Goal: Task Accomplishment & Management: Use online tool/utility

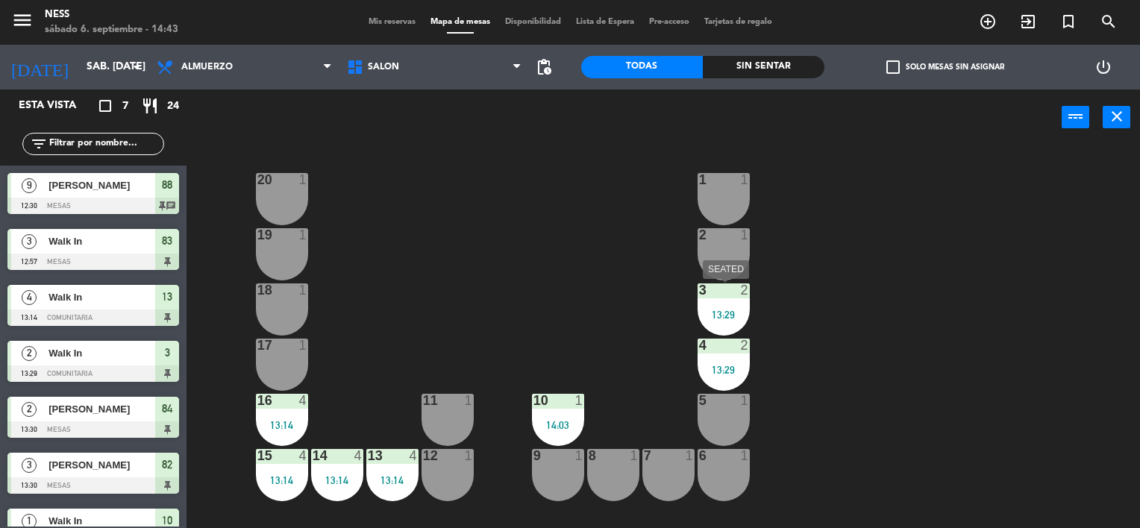
click at [735, 329] on div "3 2 13:29" at bounding box center [723, 309] width 52 height 52
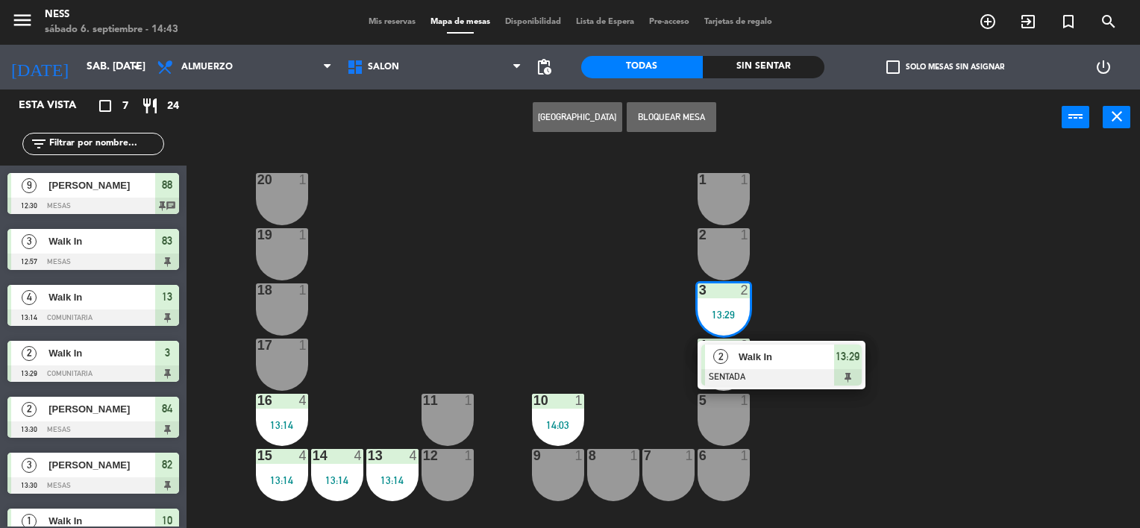
click at [761, 362] on span "Walk In" at bounding box center [785, 357] width 95 height 16
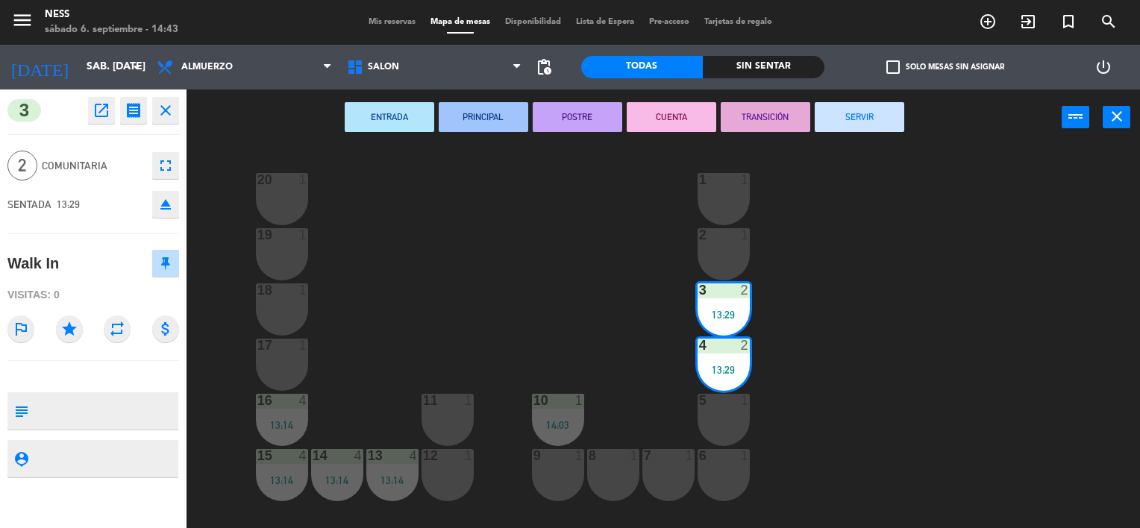
click at [858, 116] on button "SERVIR" at bounding box center [858, 117] width 89 height 30
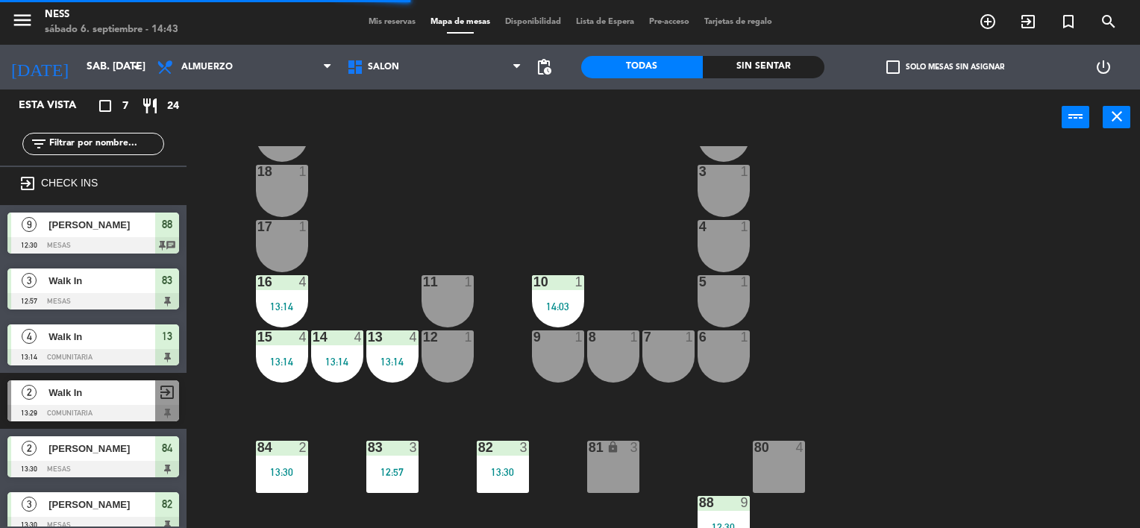
scroll to position [137, 0]
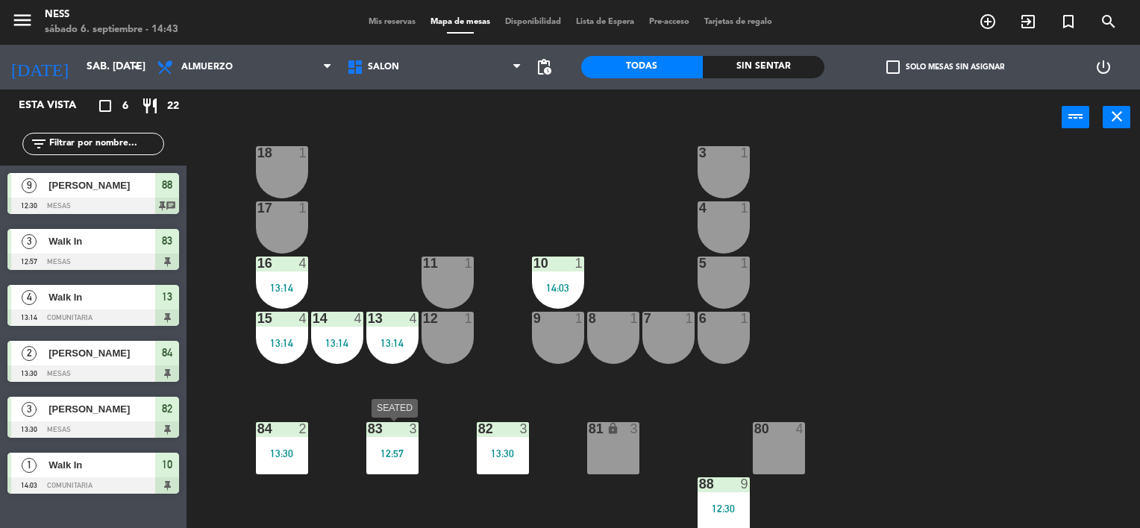
click at [388, 439] on div "83 3 12:57" at bounding box center [392, 448] width 52 height 52
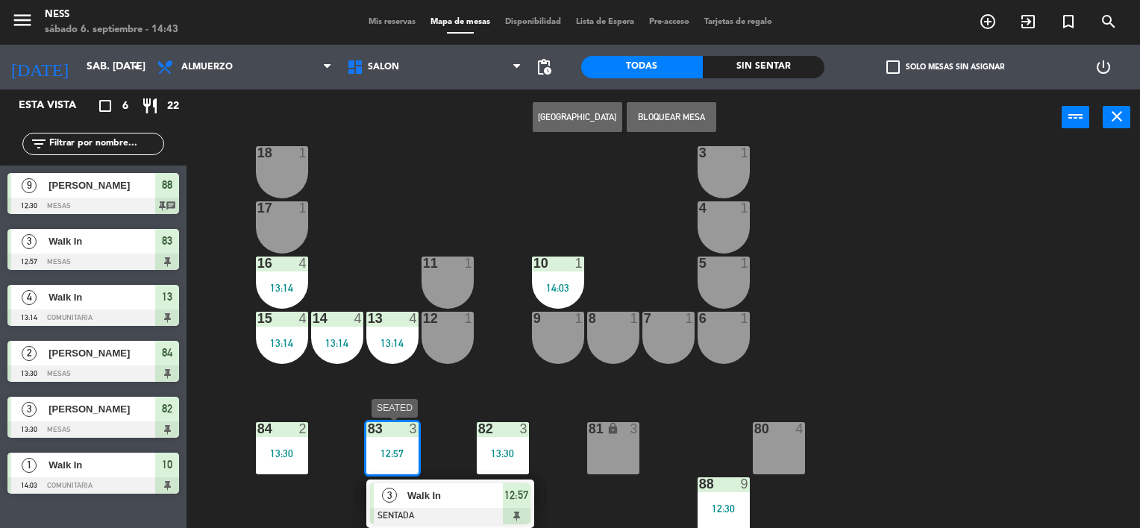
click at [443, 490] on span "Walk In" at bounding box center [454, 496] width 95 height 16
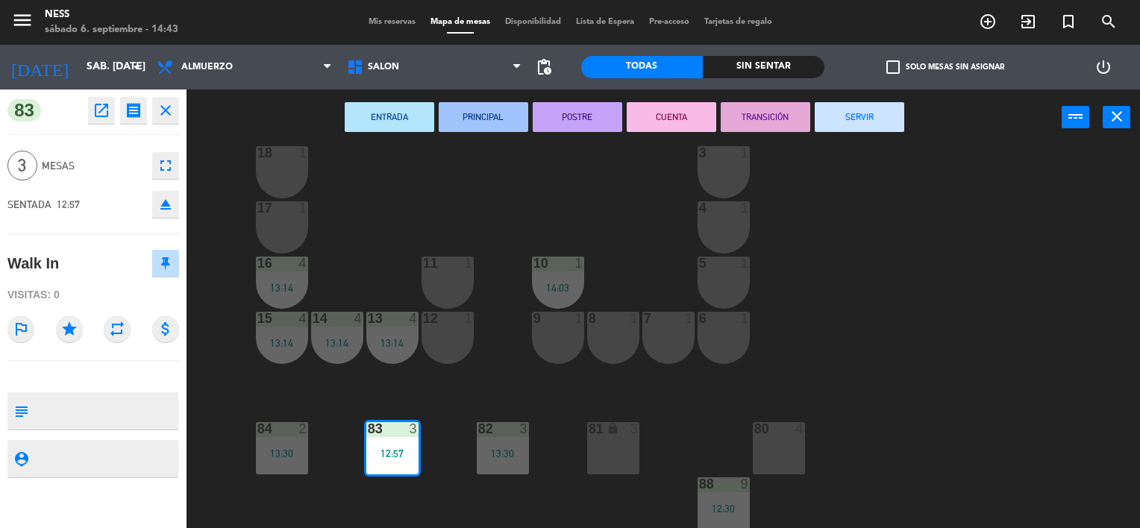
click at [893, 116] on button "SERVIR" at bounding box center [858, 117] width 89 height 30
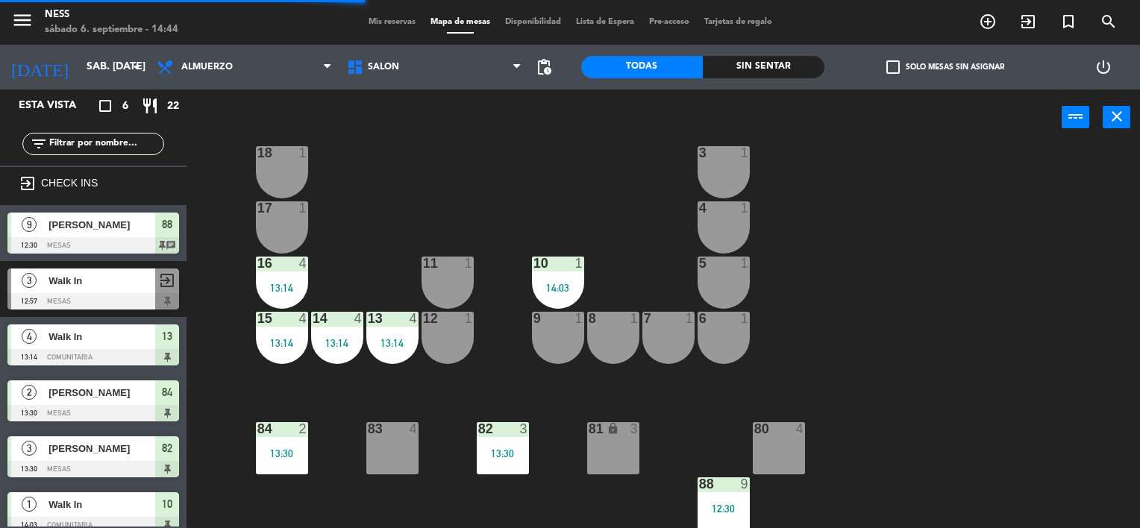
click at [561, 167] on div "20 1 1 1 19 1 2 1 18 1 3 1 17 1 4 1 16 4 13:14 11 1 10 1 14:03 5 1 12 1 14 4 13…" at bounding box center [669, 337] width 942 height 383
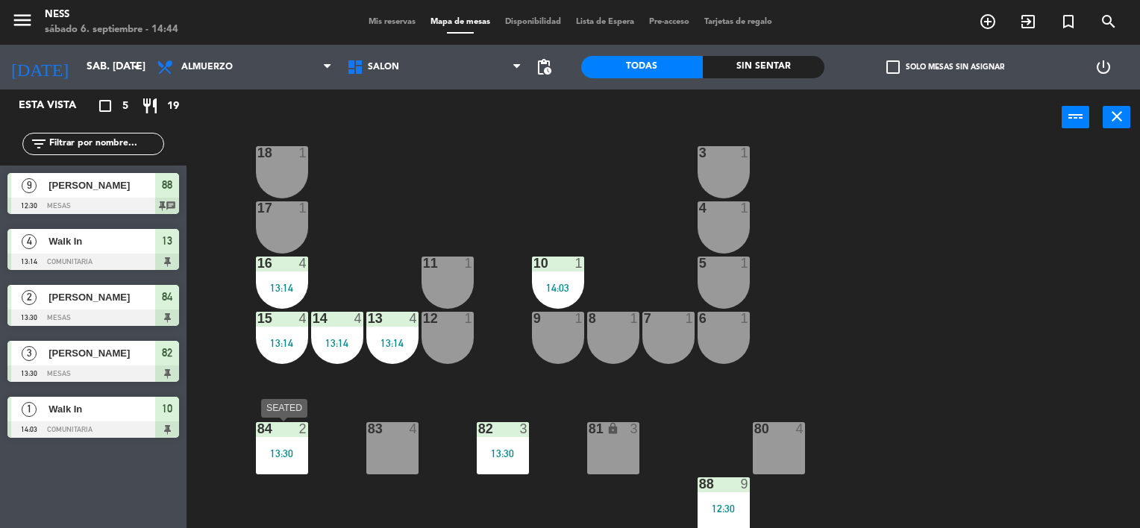
click at [278, 439] on div "84 2 13:30" at bounding box center [282, 448] width 52 height 52
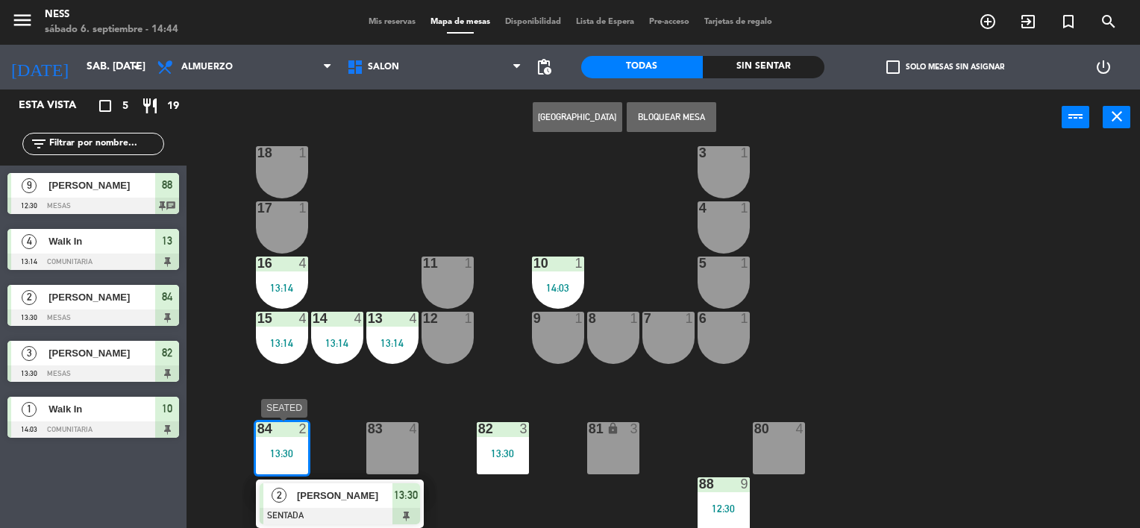
click at [328, 489] on span "[PERSON_NAME]" at bounding box center [344, 496] width 95 height 16
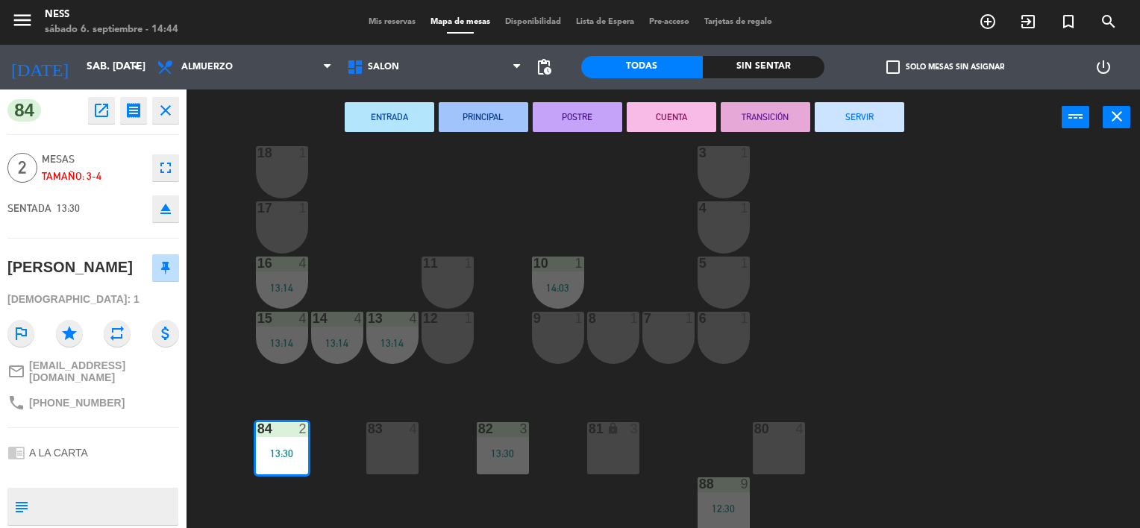
click at [852, 128] on button "SERVIR" at bounding box center [858, 117] width 89 height 30
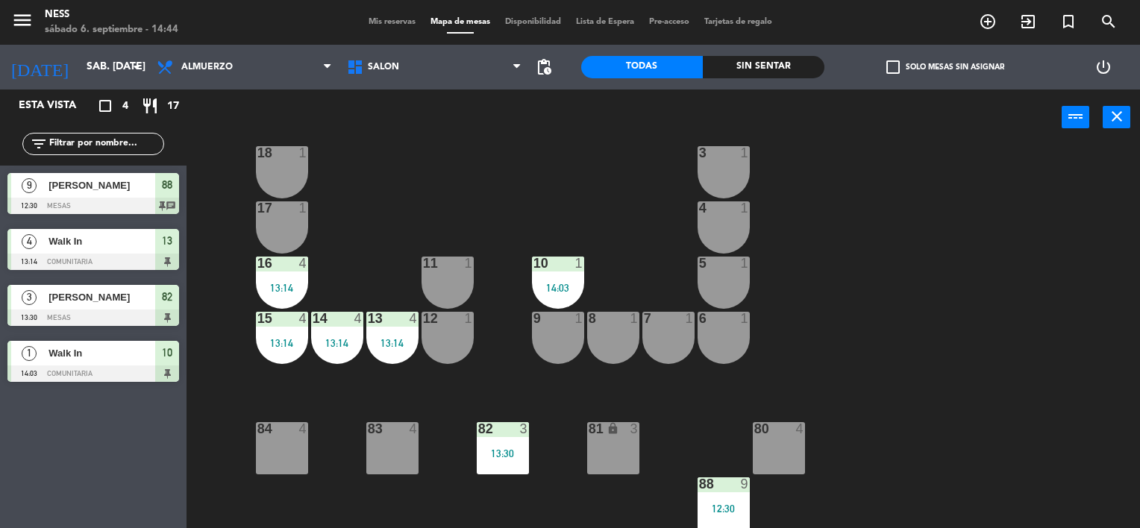
click at [397, 25] on span "Mis reservas" at bounding box center [392, 22] width 62 height 8
